Goal: Check status: Check status

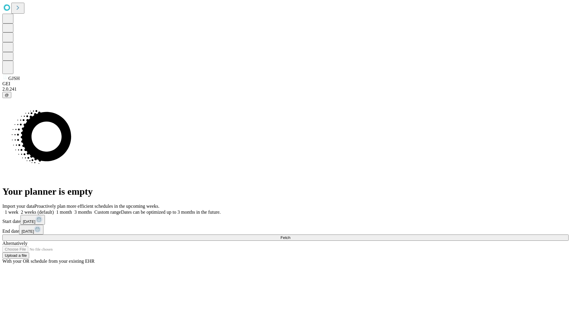
click at [290, 236] on span "Fetch" at bounding box center [285, 238] width 10 height 4
